Goal: Information Seeking & Learning: Learn about a topic

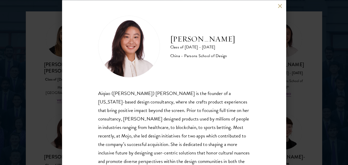
click at [279, 6] on button at bounding box center [280, 6] width 4 height 4
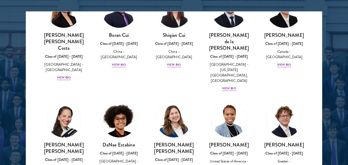
scroll to position [634, 0]
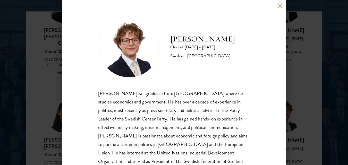
click at [280, 6] on button at bounding box center [280, 6] width 4 height 4
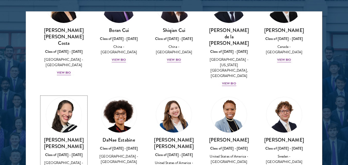
click at [63, 137] on div "[PERSON_NAME] [PERSON_NAME] Class of [DATE] - [DATE] [GEOGRAPHIC_DATA] - [GEOGR…" at bounding box center [63, 163] width 45 height 53
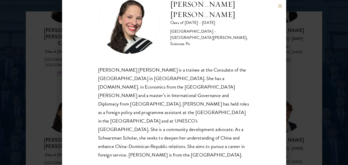
scroll to position [24, 0]
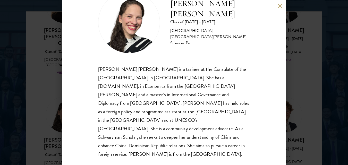
click at [280, 7] on button at bounding box center [280, 6] width 4 height 4
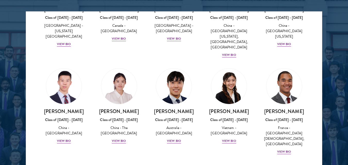
scroll to position [1485, 0]
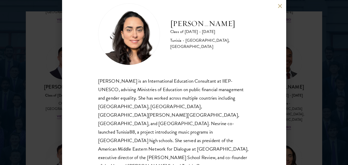
scroll to position [11, 0]
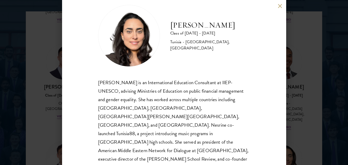
click at [278, 5] on button at bounding box center [280, 6] width 4 height 4
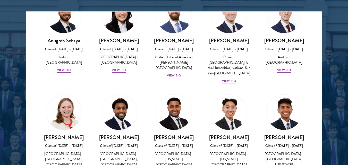
scroll to position [2228, 0]
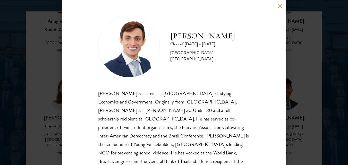
click at [280, 7] on button at bounding box center [280, 6] width 4 height 4
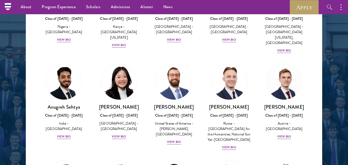
scroll to position [2140, 0]
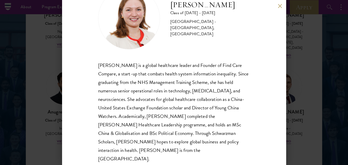
scroll to position [27, 0]
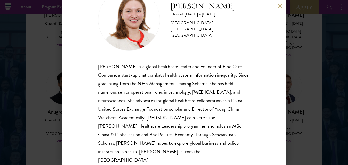
click at [279, 6] on button at bounding box center [280, 6] width 4 height 4
